Goal: Transaction & Acquisition: Purchase product/service

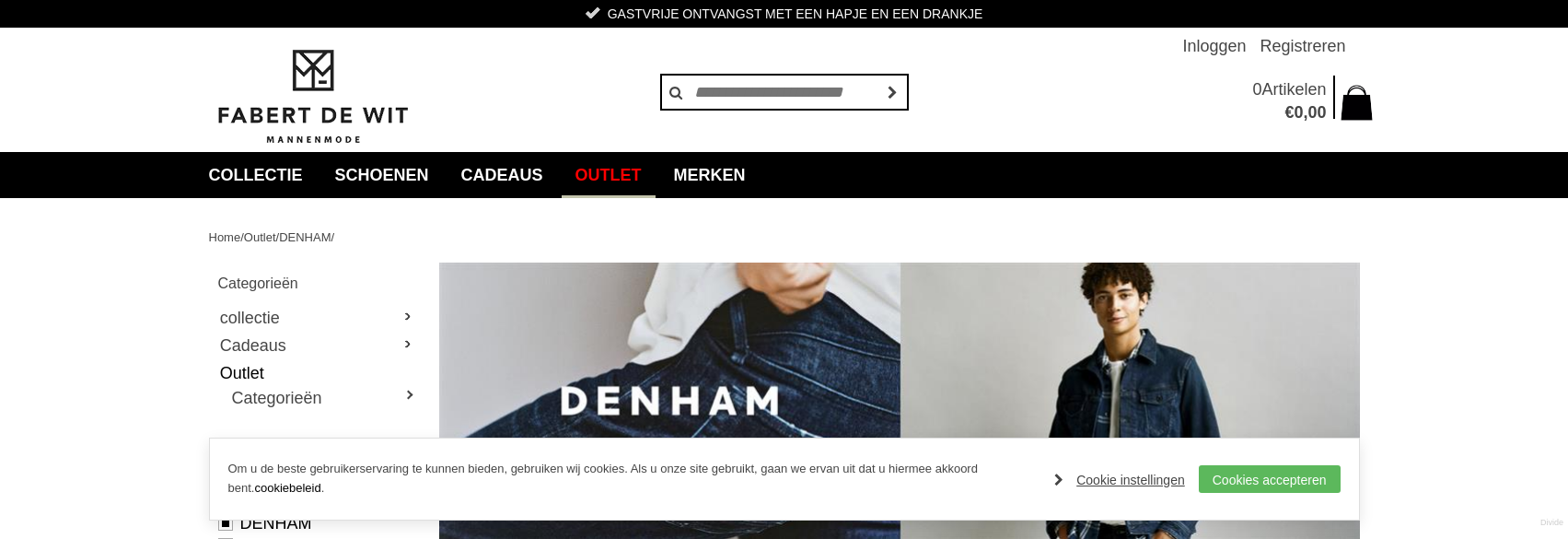
scroll to position [306, 0]
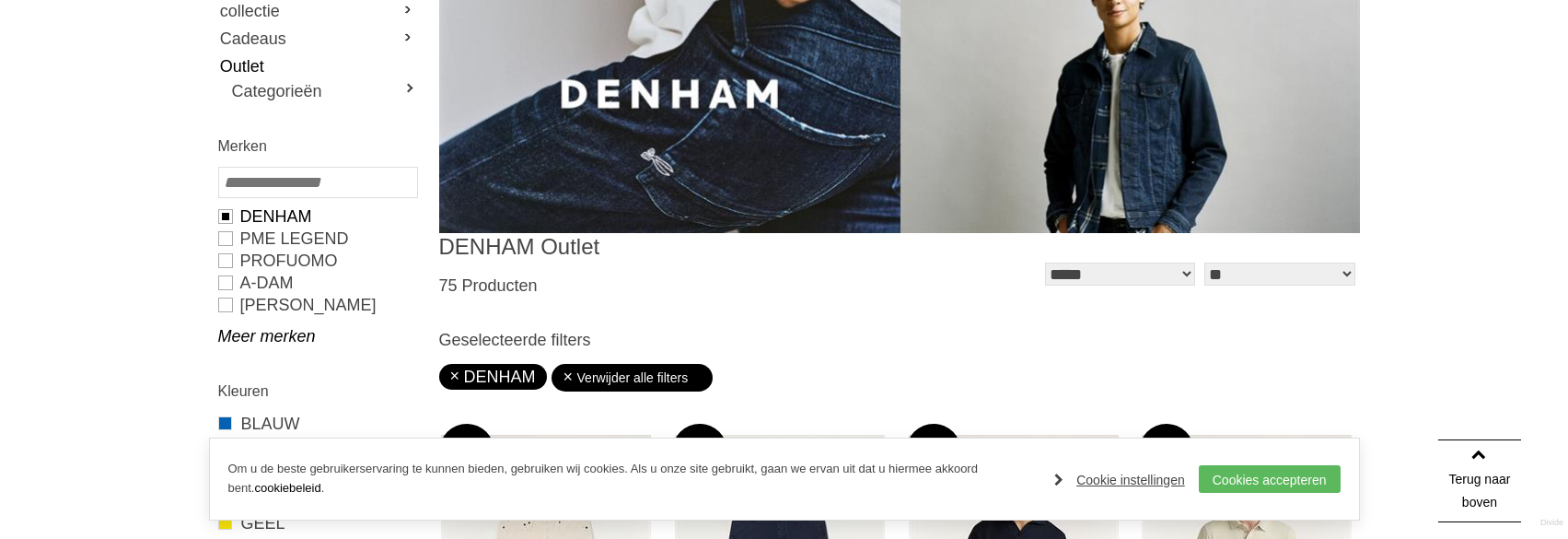
click at [697, 187] on img at bounding box center [899, 95] width 921 height 277
click at [226, 256] on link "PROFUOMO" at bounding box center [317, 261] width 198 height 22
type input "***"
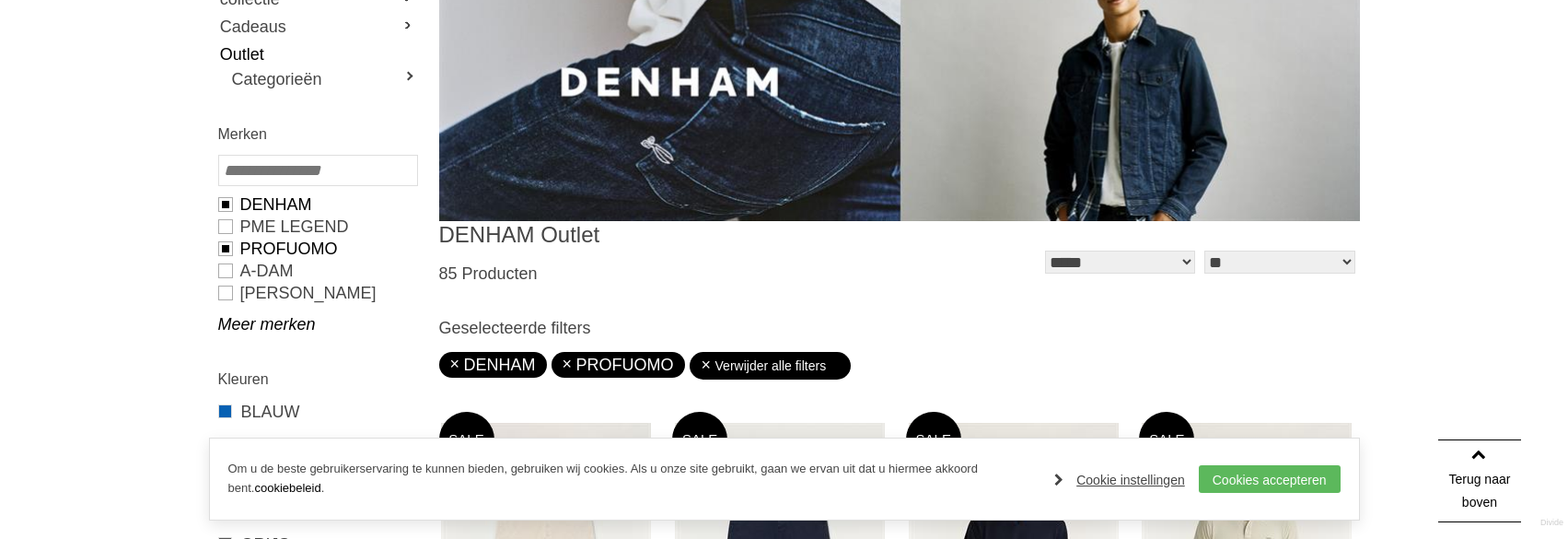
scroll to position [306, 0]
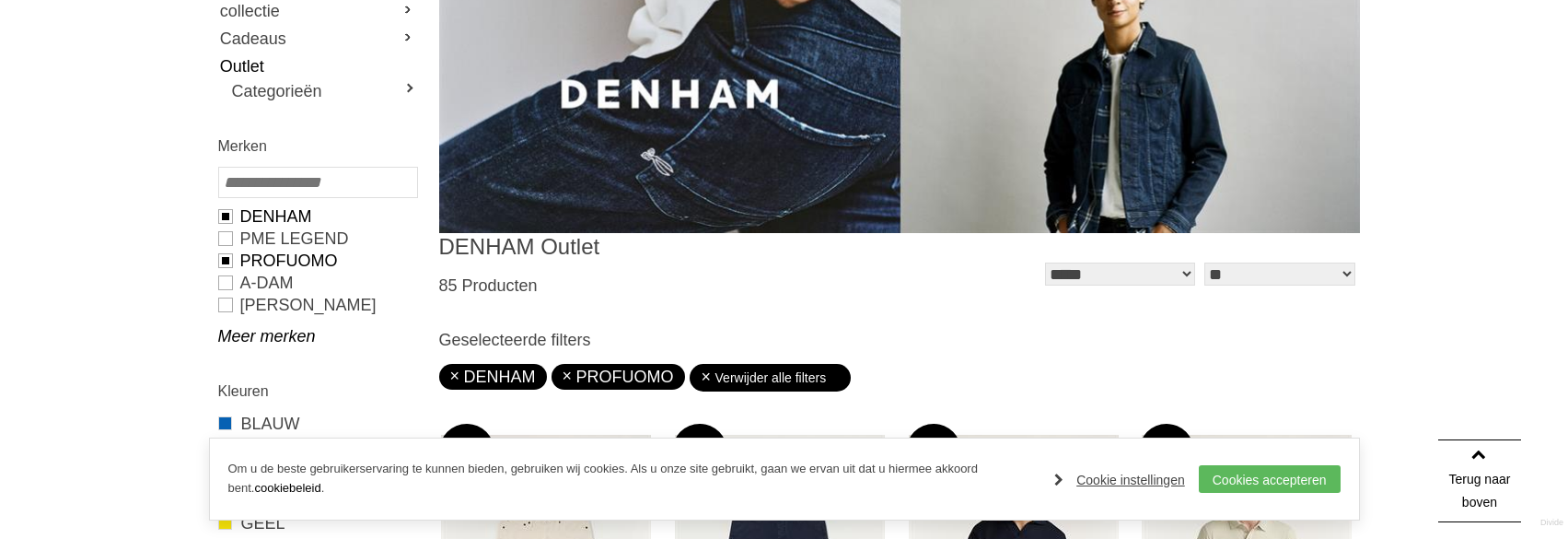
click at [222, 217] on link "DENHAM" at bounding box center [317, 217] width 198 height 22
type input "**"
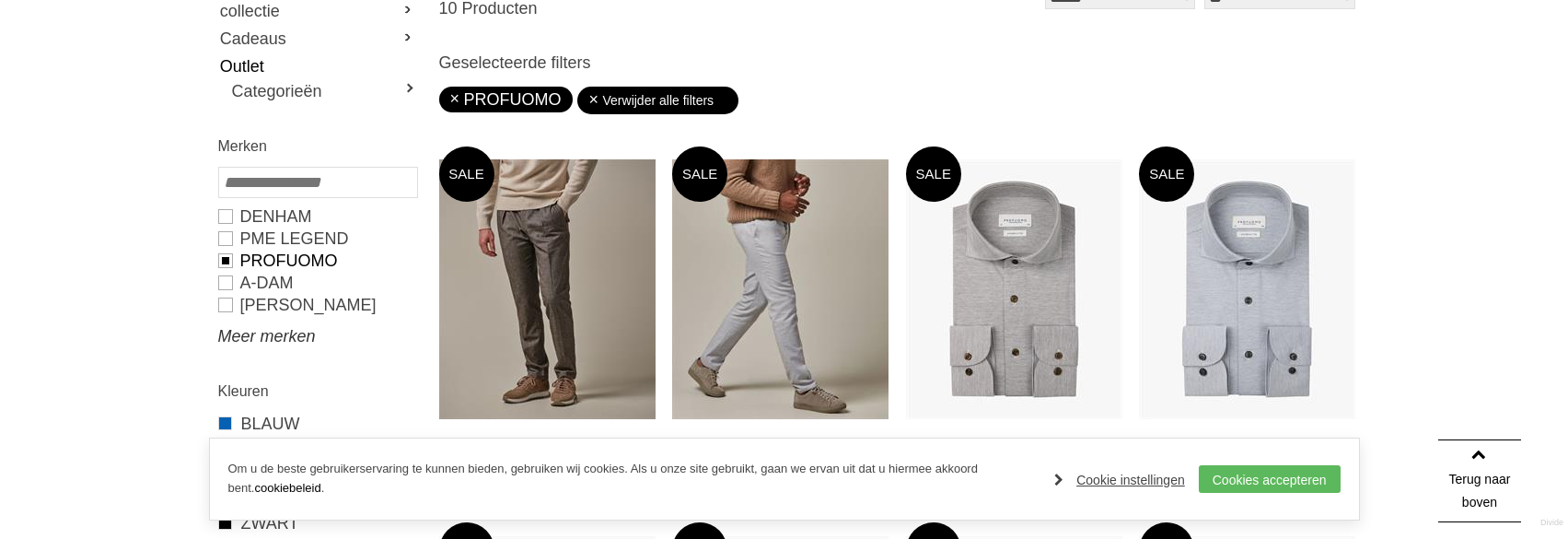
click at [247, 331] on link "Meer merken" at bounding box center [317, 336] width 198 height 22
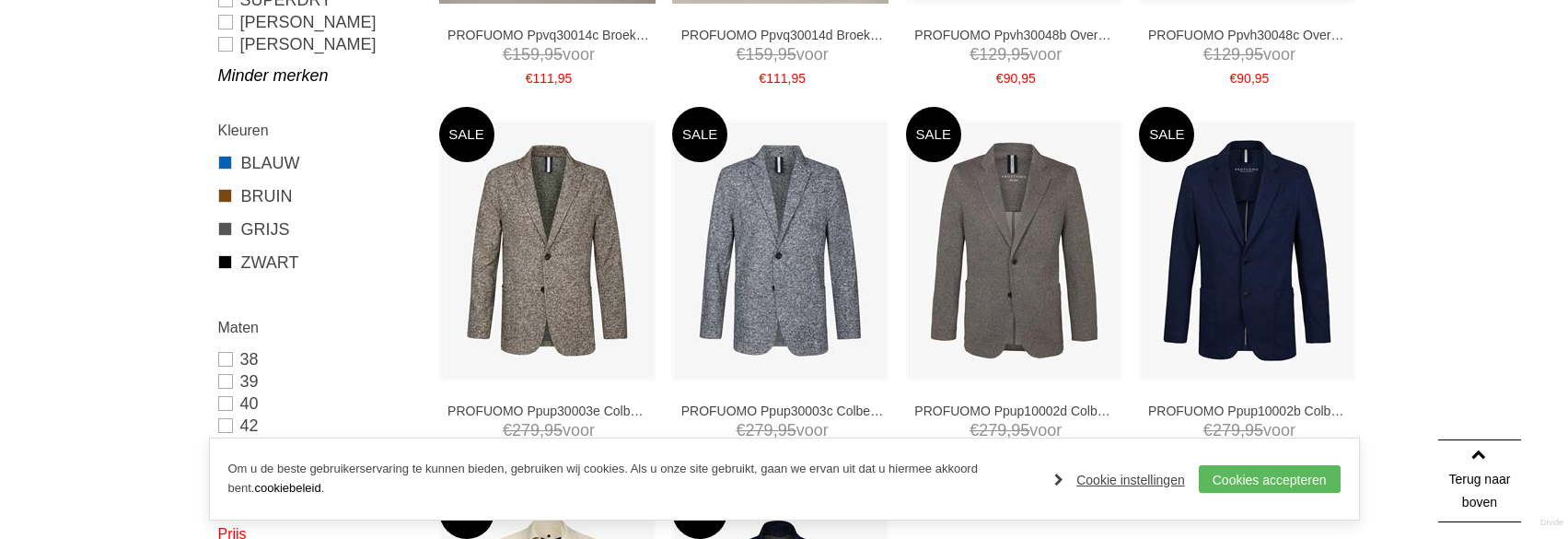
scroll to position [771, 0]
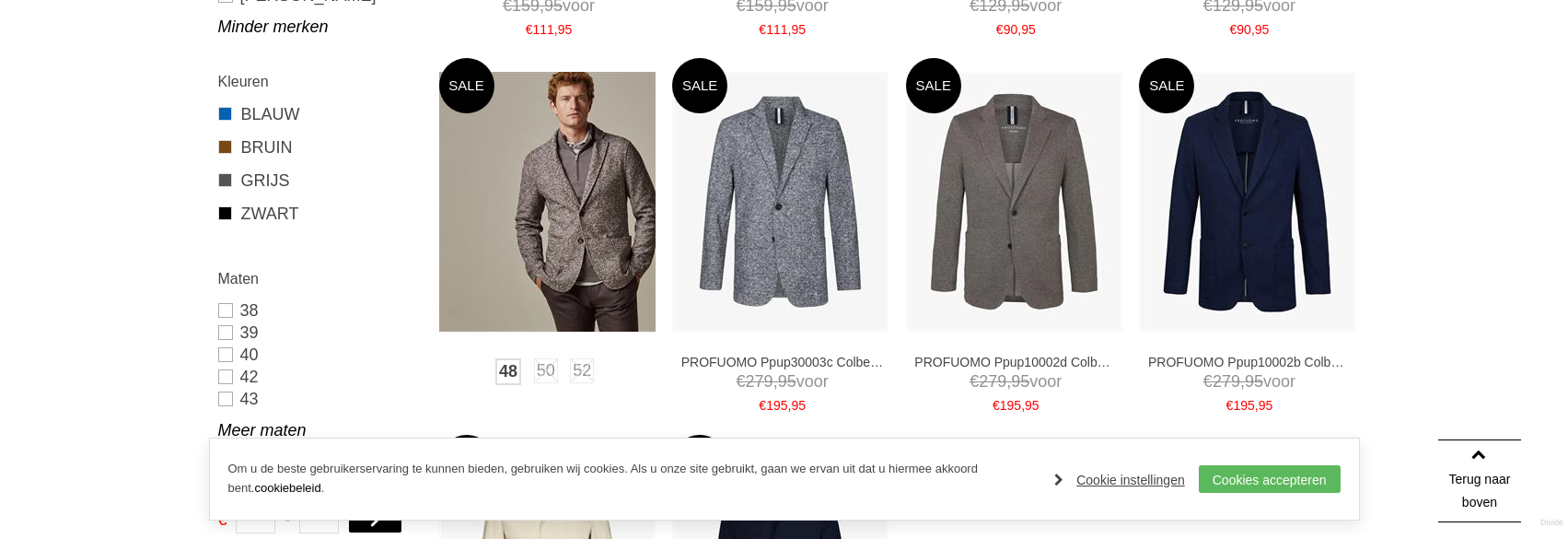
click at [509, 374] on link "48" at bounding box center [508, 371] width 26 height 27
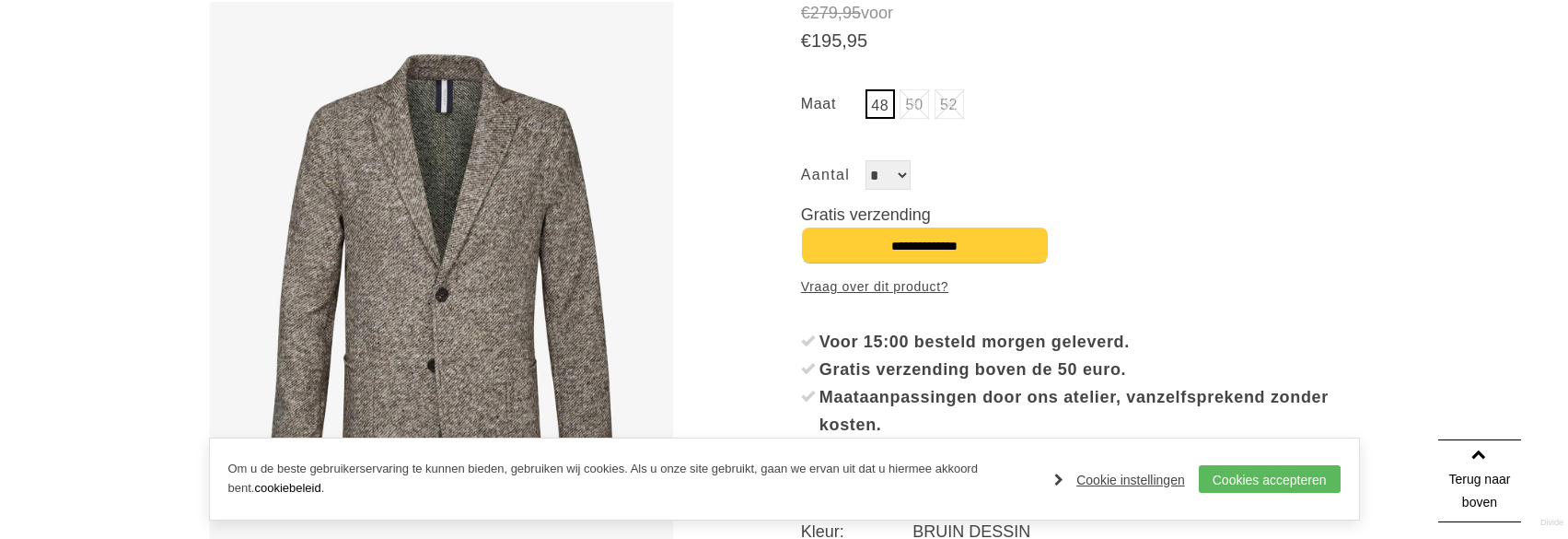
scroll to position [613, 0]
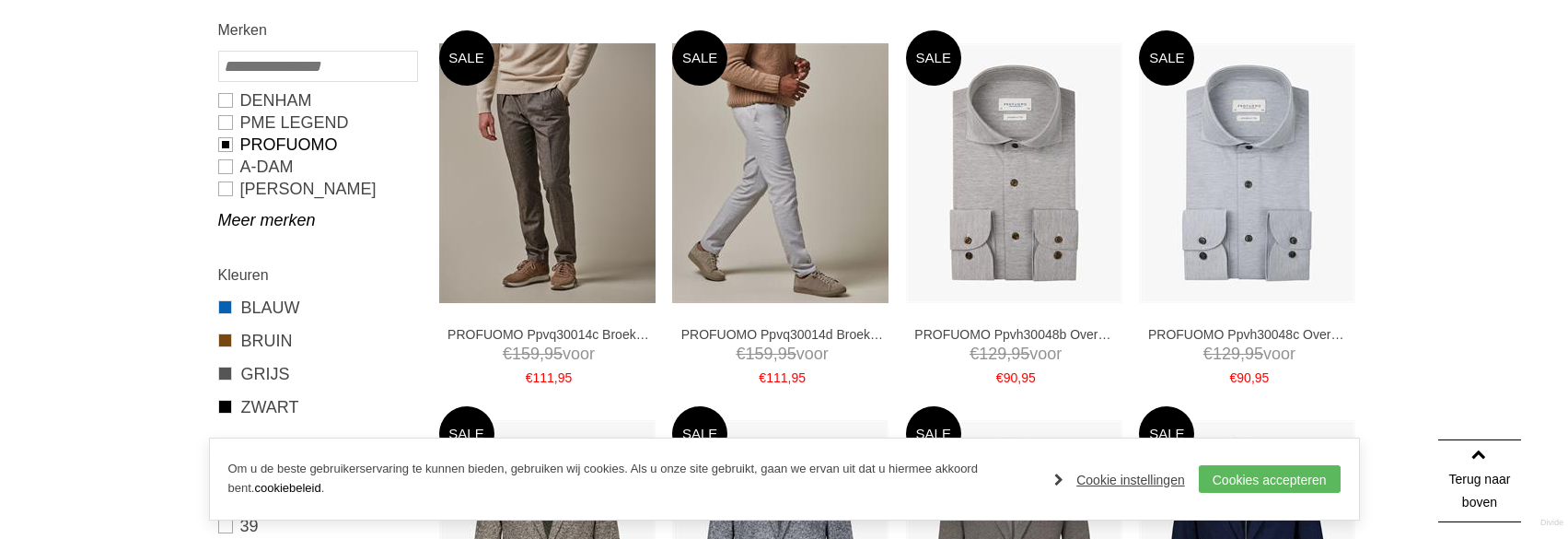
scroll to position [419, 0]
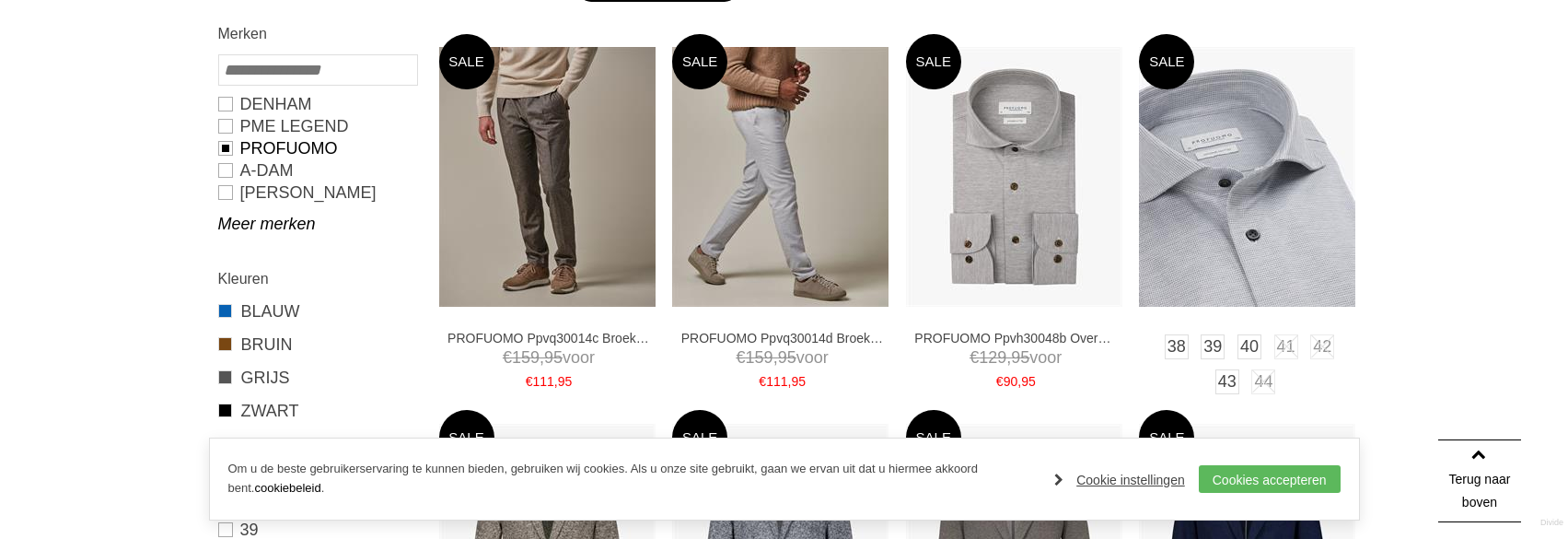
click at [1226, 204] on img at bounding box center [1247, 177] width 217 height 260
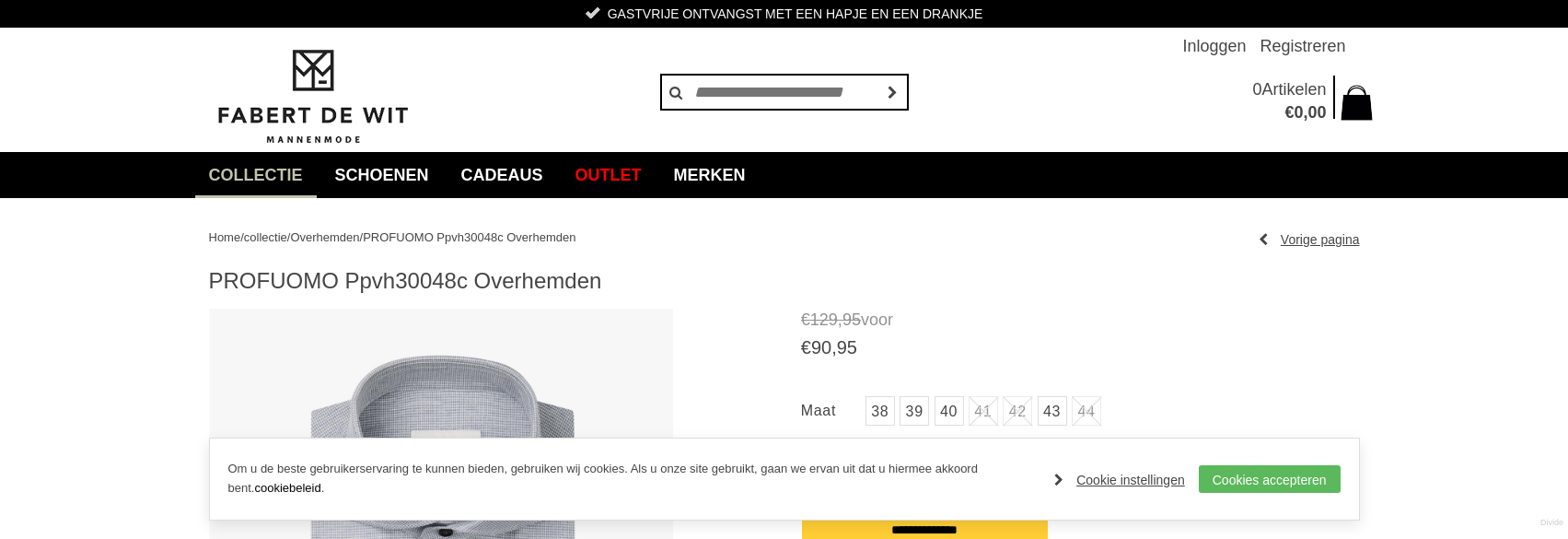
scroll to position [306, 0]
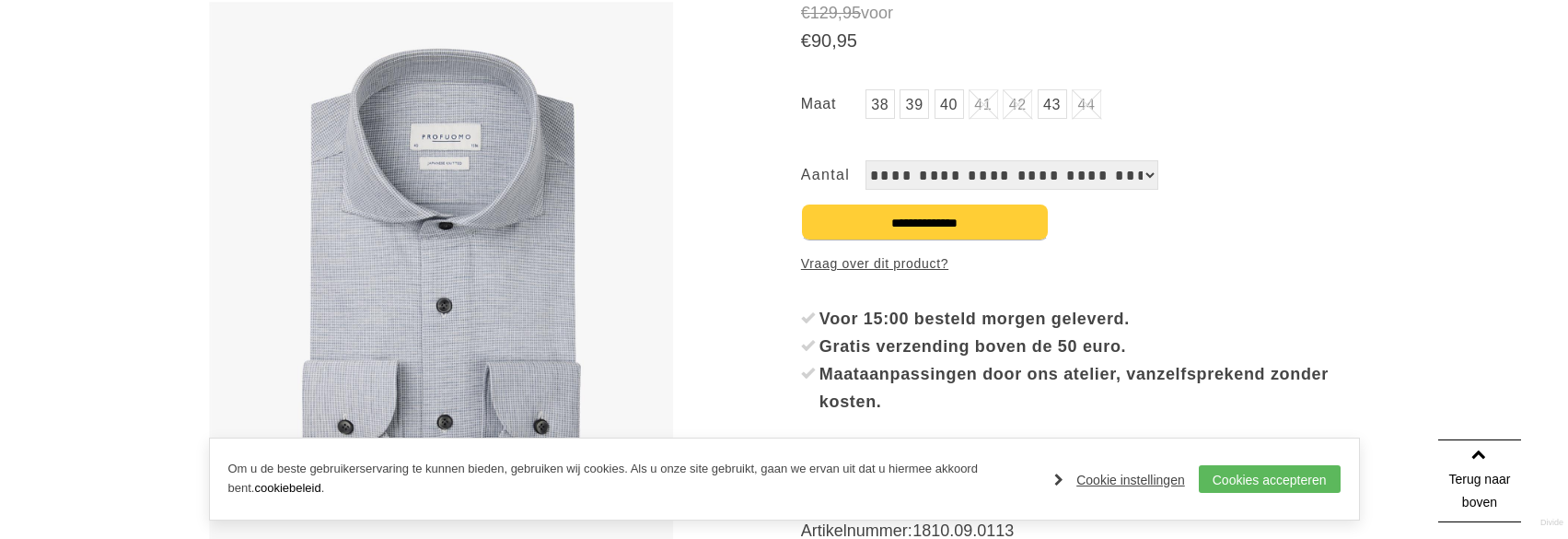
click at [906, 101] on link "39" at bounding box center [914, 104] width 30 height 30
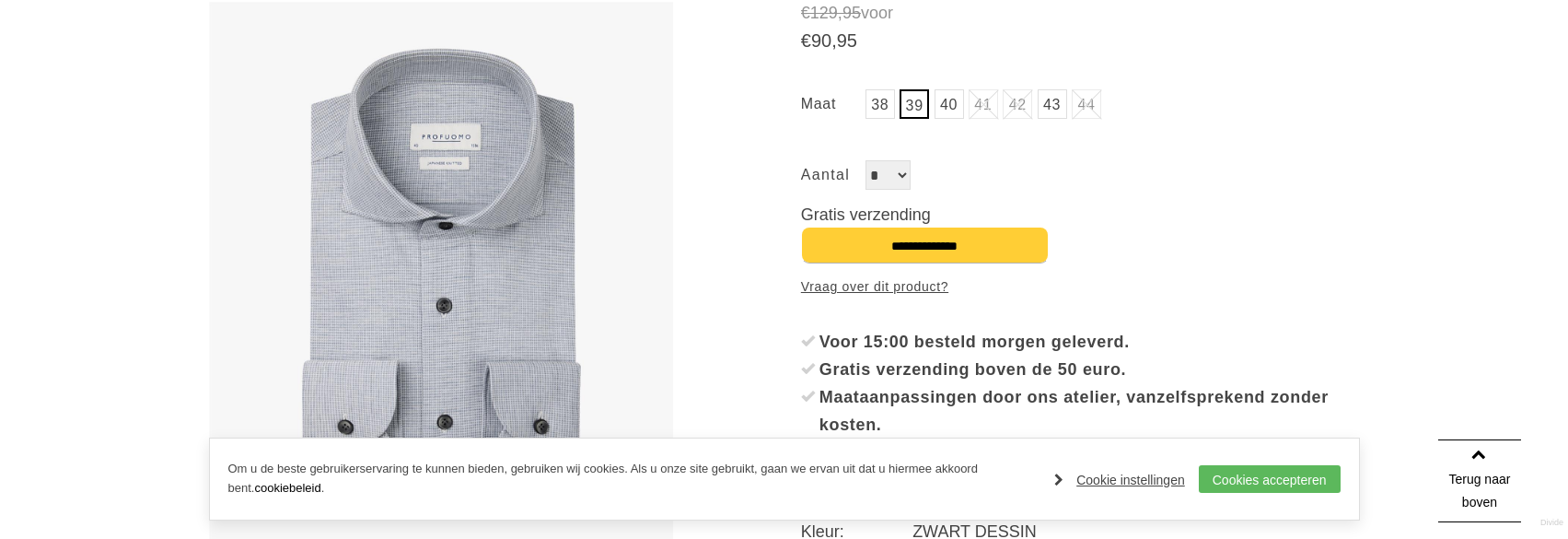
click at [434, 306] on img at bounding box center [441, 281] width 466 height 559
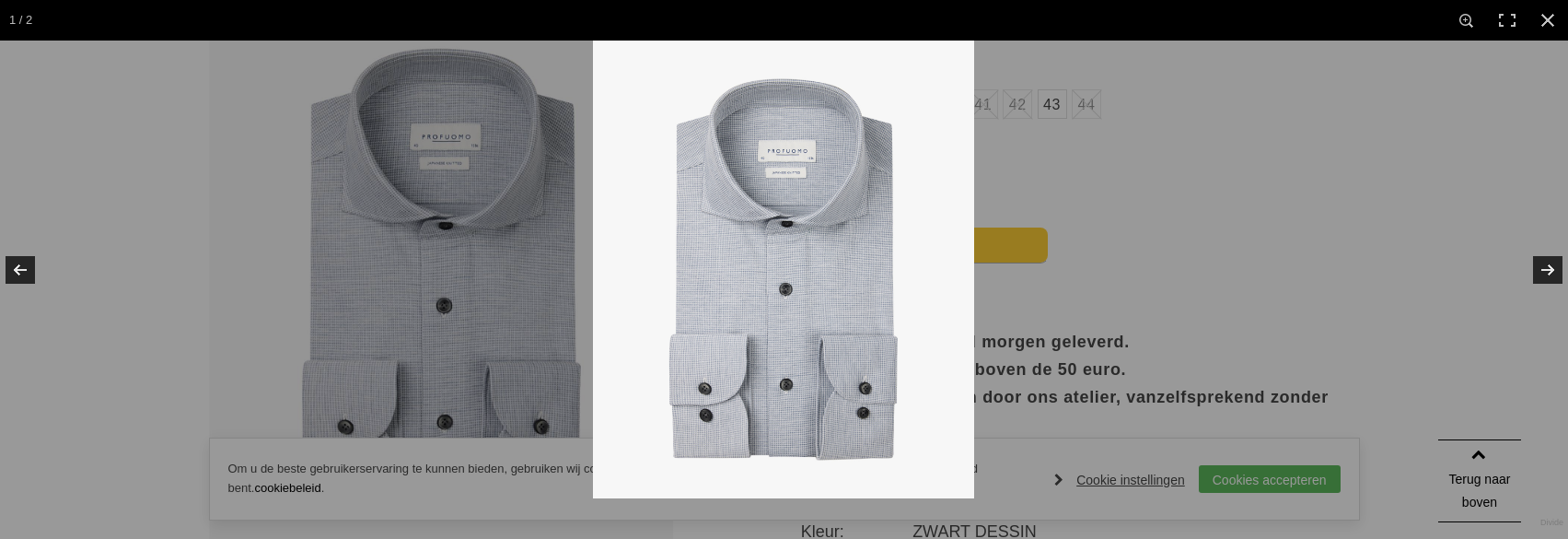
click at [796, 295] on img at bounding box center [784, 270] width 381 height 458
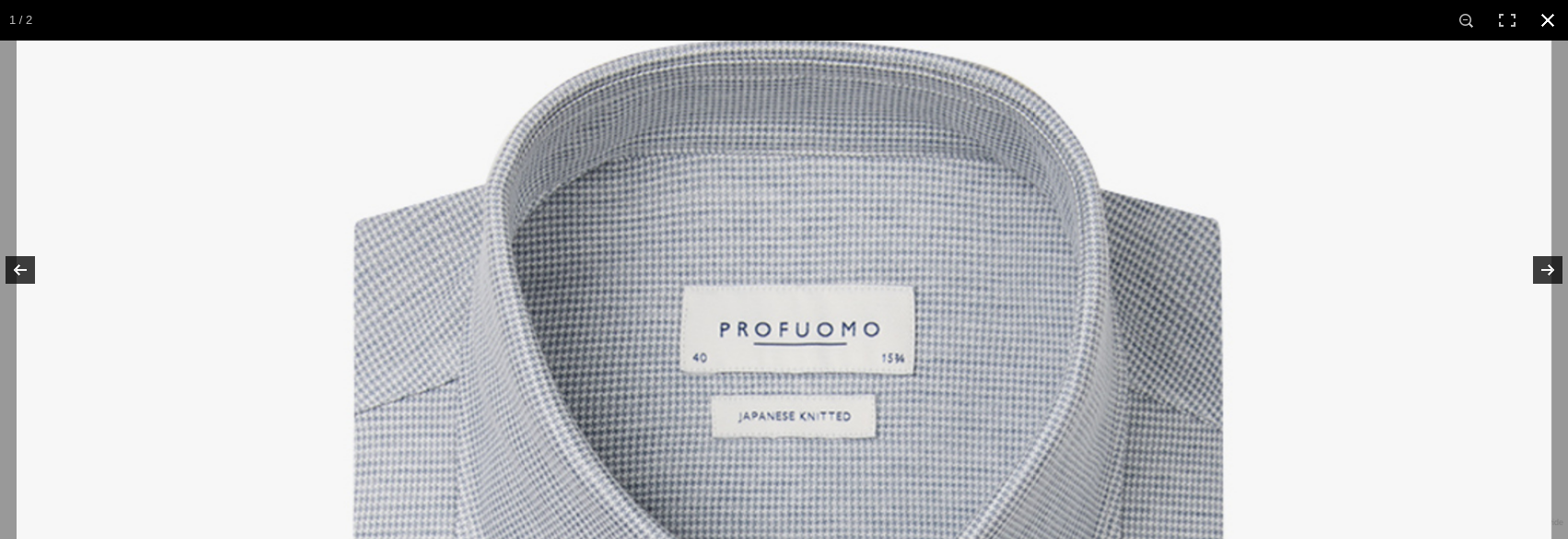
click at [1550, 33] on link at bounding box center [1548, 20] width 41 height 41
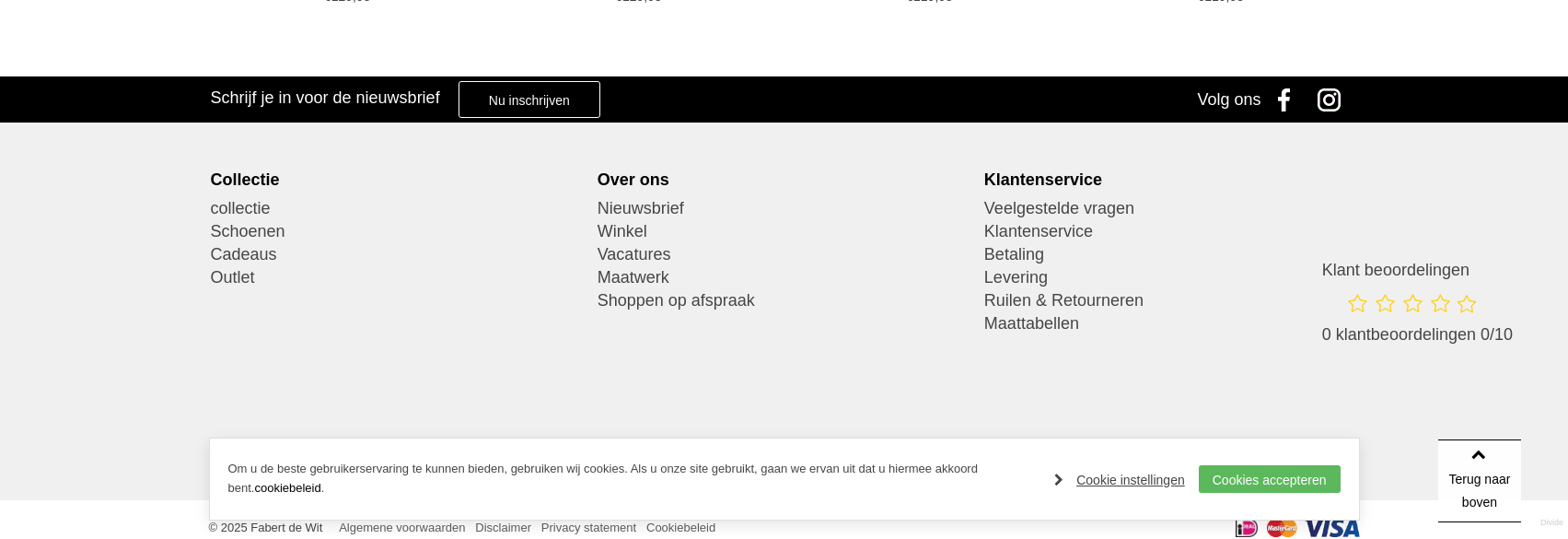
scroll to position [1987, 0]
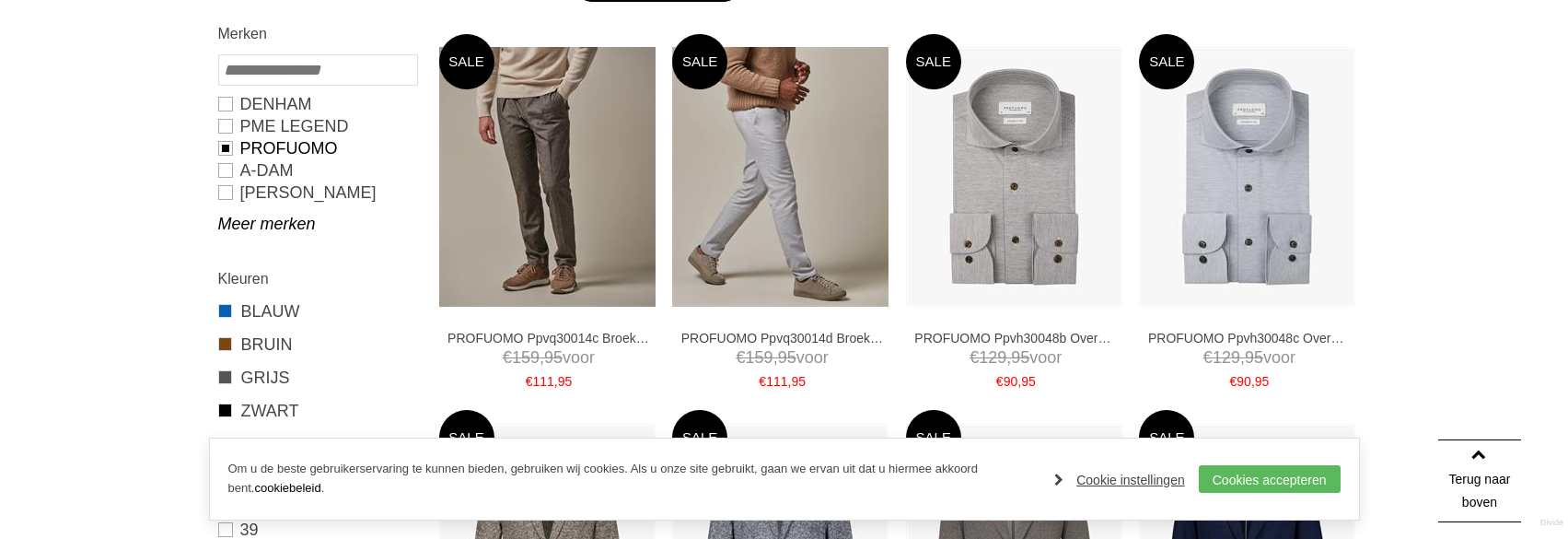
scroll to position [306, 0]
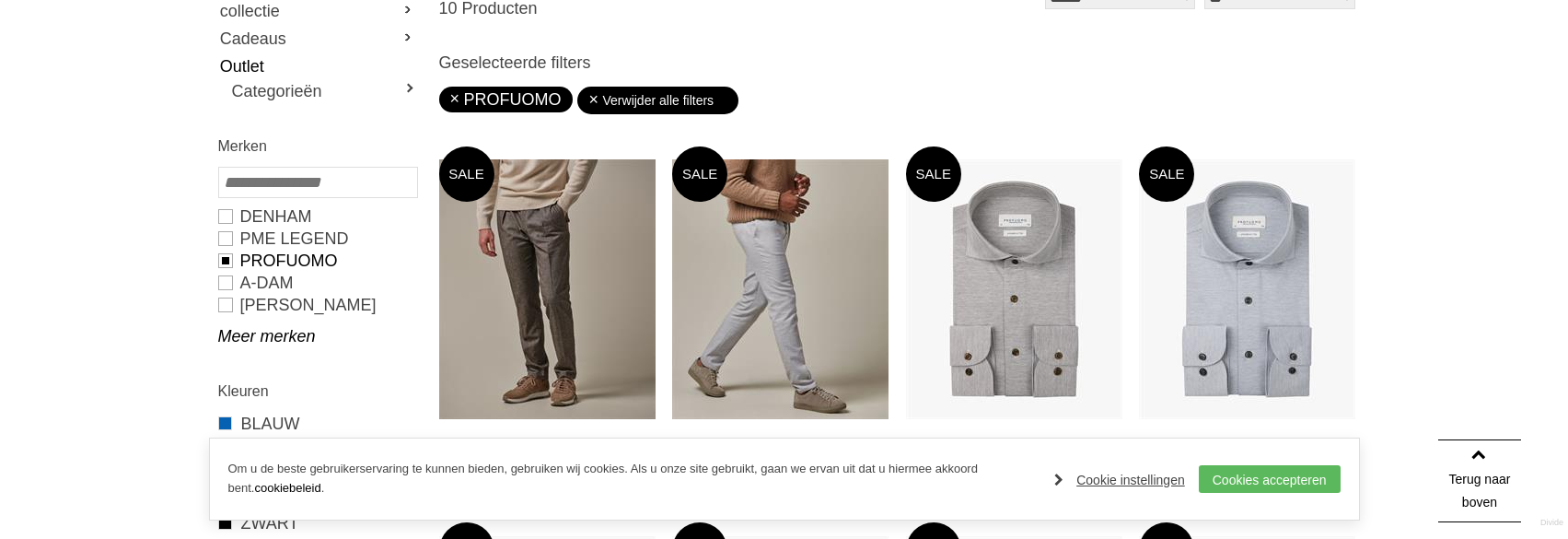
type input "**"
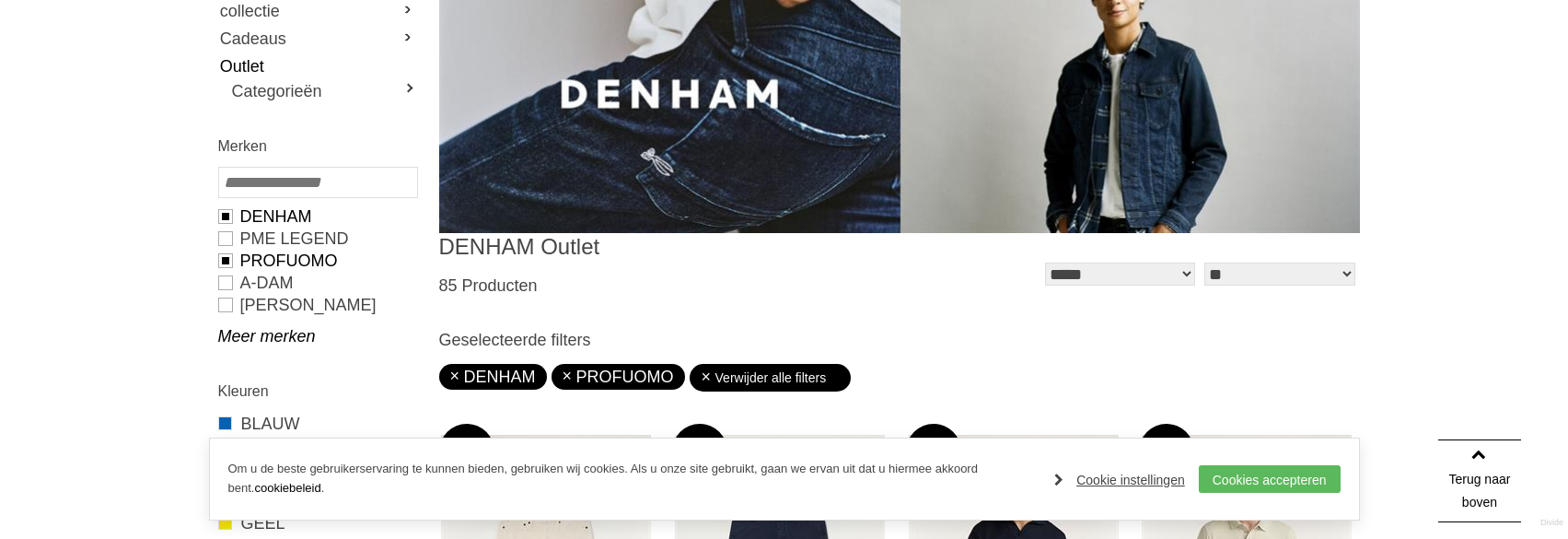
type input "***"
